Goal: Task Accomplishment & Management: Use online tool/utility

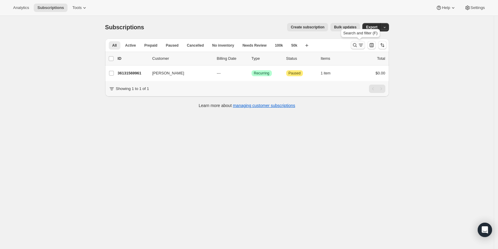
click at [353, 46] on button "Search and filter results" at bounding box center [358, 45] width 14 height 8
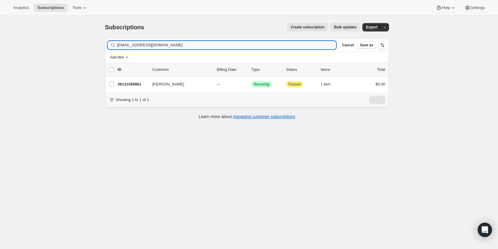
click at [210, 41] on input "[EMAIL_ADDRESS][DOMAIN_NAME]" at bounding box center [226, 45] width 219 height 8
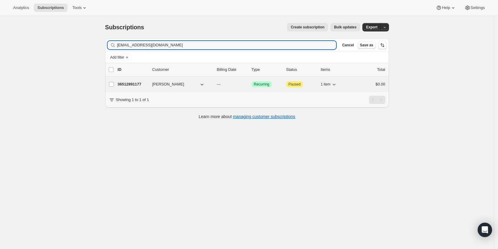
type input "[EMAIL_ADDRESS][DOMAIN_NAME]"
click at [125, 83] on p "36512891177" at bounding box center [133, 84] width 30 height 6
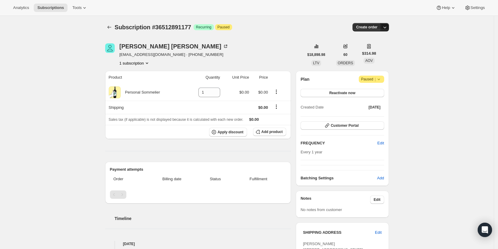
click at [388, 27] on icon "button" at bounding box center [385, 27] width 6 height 6
click at [382, 46] on button "Create custom one-time order" at bounding box center [357, 50] width 63 height 10
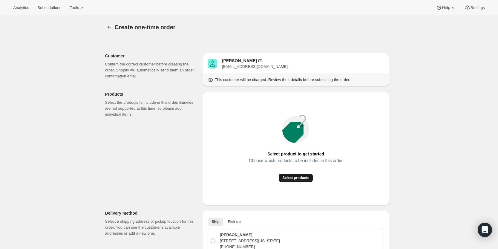
click at [297, 177] on span "Select products" at bounding box center [295, 177] width 27 height 5
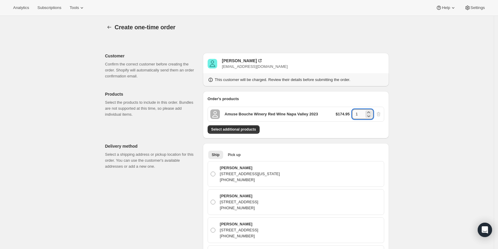
click at [362, 115] on input "1" at bounding box center [358, 114] width 12 height 10
type input "2"
click at [248, 125] on button "Select additional products" at bounding box center [234, 129] width 52 height 8
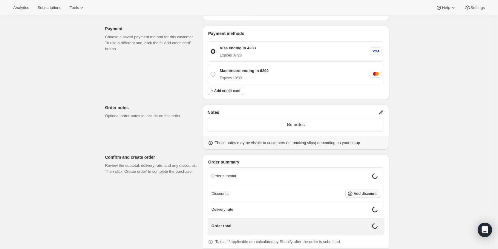
scroll to position [453, 0]
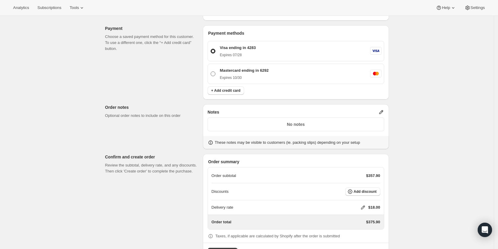
click at [215, 72] on span at bounding box center [213, 73] width 5 height 5
click at [211, 72] on input "Mastercard ending in 6292 Expires [CREDIT_CARD_DATA]" at bounding box center [211, 71] width 0 height 0
radio input "true"
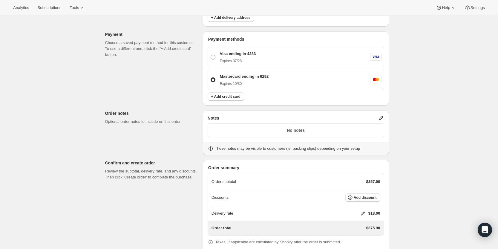
scroll to position [449, 0]
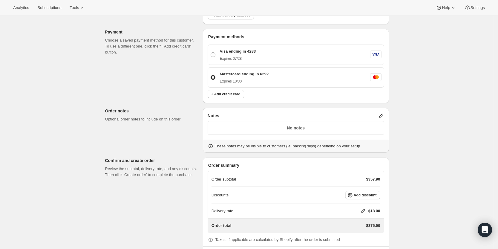
click at [384, 115] on icon at bounding box center [381, 116] width 6 height 6
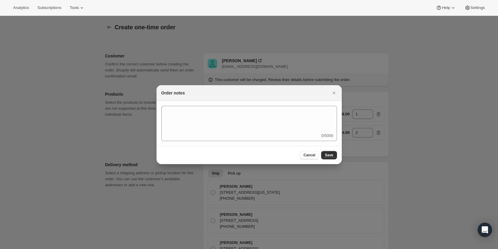
scroll to position [0, 0]
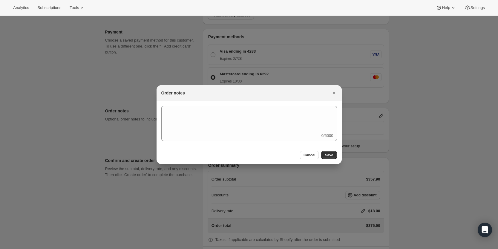
click at [329, 133] on div "0/5000" at bounding box center [249, 123] width 176 height 35
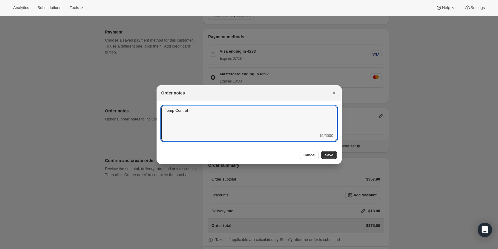
paste textarea "Gift Card Credit "ybfc" applied"
type textarea "Temp Control - Gift Card Credit "ybfc" applied"
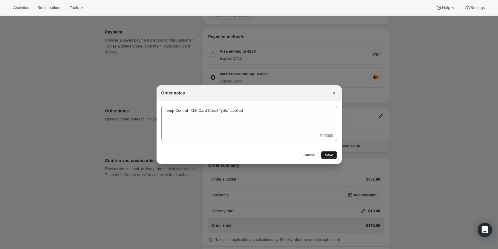
click at [328, 153] on span "Save" at bounding box center [329, 155] width 8 height 5
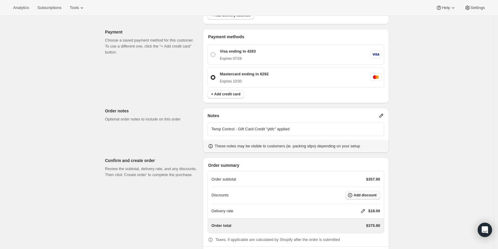
click at [372, 192] on button "Add discount" at bounding box center [362, 195] width 35 height 8
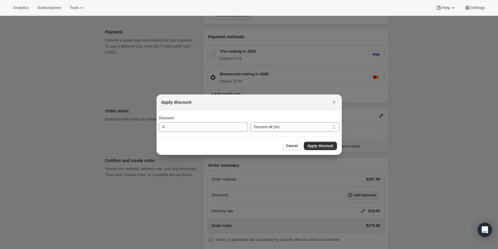
scroll to position [0, 0]
click at [270, 131] on select "Percent off (%) Amount off ($)" at bounding box center [294, 127] width 89 height 10
click at [213, 123] on input "0" at bounding box center [199, 127] width 80 height 10
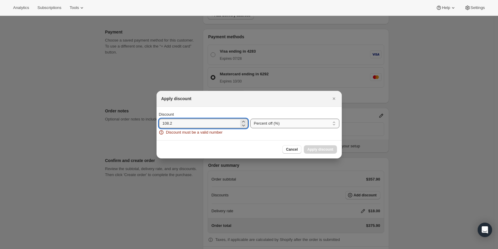
type input "108.2"
click at [280, 124] on select "Percent off (%) Amount off ($)" at bounding box center [294, 124] width 89 height 10
select select "fixedAmount"
click at [250, 119] on select "Percent off (%) Amount off ($)" at bounding box center [294, 124] width 89 height 10
click at [217, 122] on input "108.2" at bounding box center [199, 124] width 80 height 10
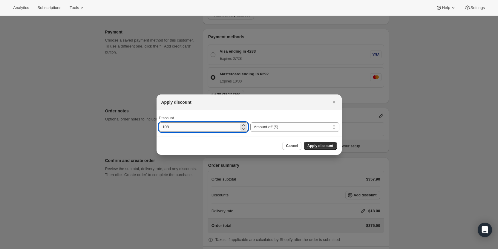
type input "108.2"
click at [333, 143] on span "Apply discount" at bounding box center [320, 145] width 26 height 5
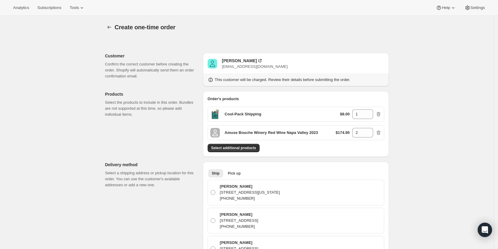
scroll to position [449, 0]
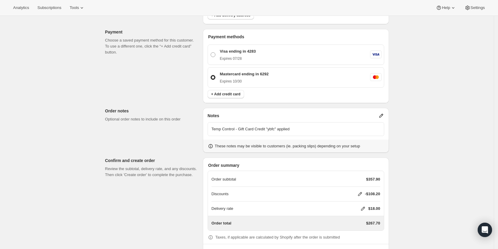
click at [365, 208] on icon at bounding box center [363, 209] width 4 height 4
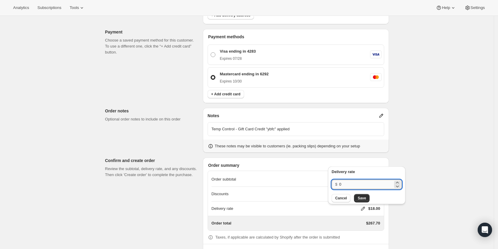
click at [358, 185] on input "0" at bounding box center [366, 184] width 54 height 10
type input "0"
click at [362, 197] on span "Save" at bounding box center [361, 198] width 8 height 5
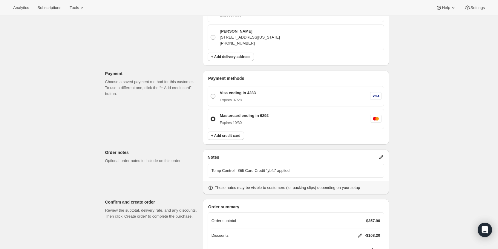
scroll to position [473, 0]
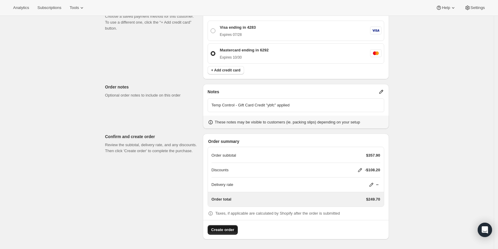
click at [224, 230] on span "Create order" at bounding box center [222, 230] width 23 height 6
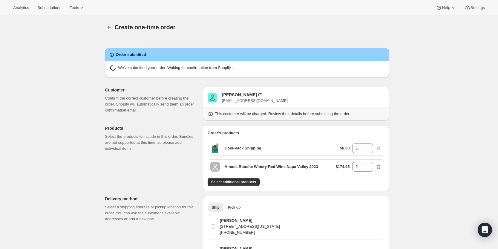
radio input "false"
radio input "true"
